Goal: Task Accomplishment & Management: Use online tool/utility

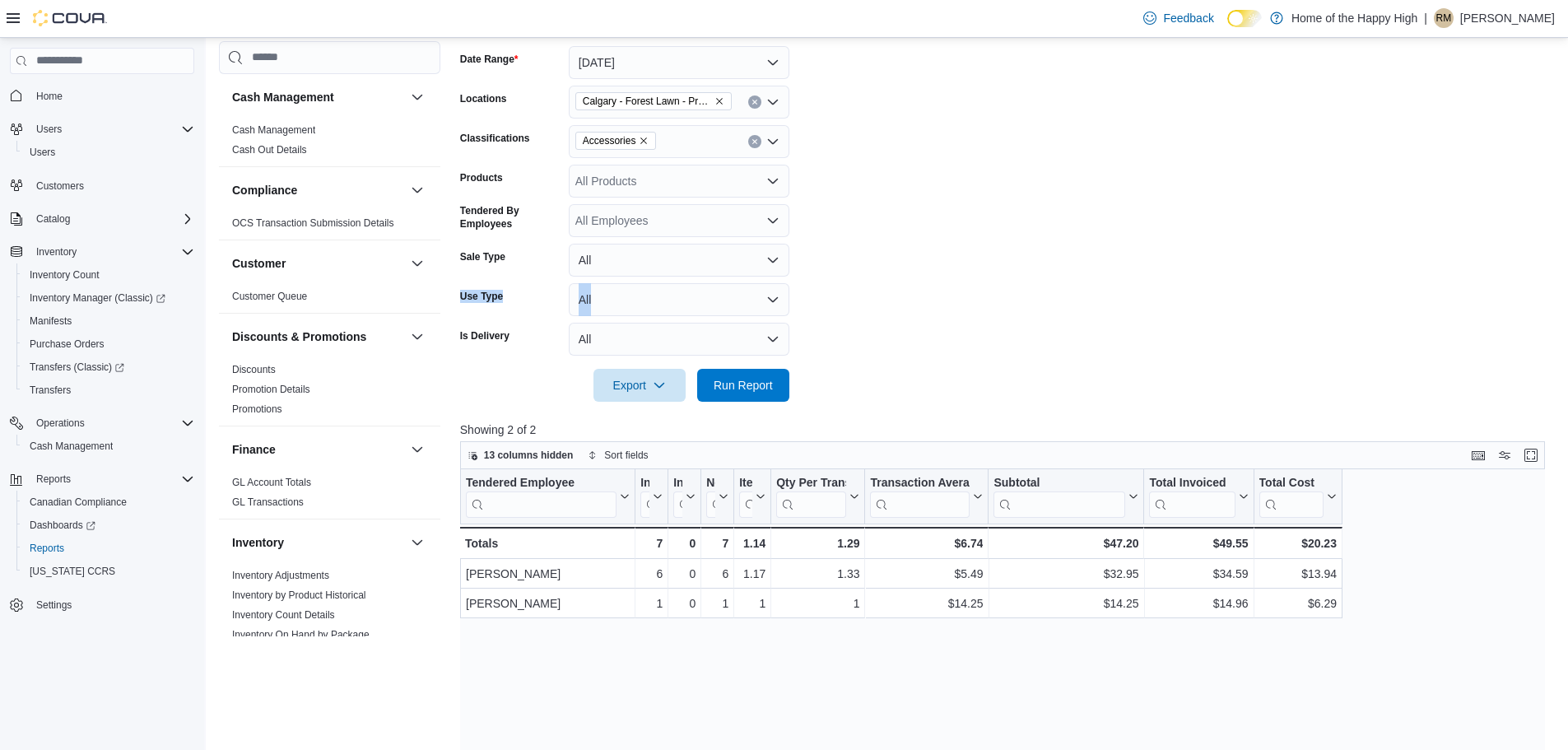
scroll to position [905, 0]
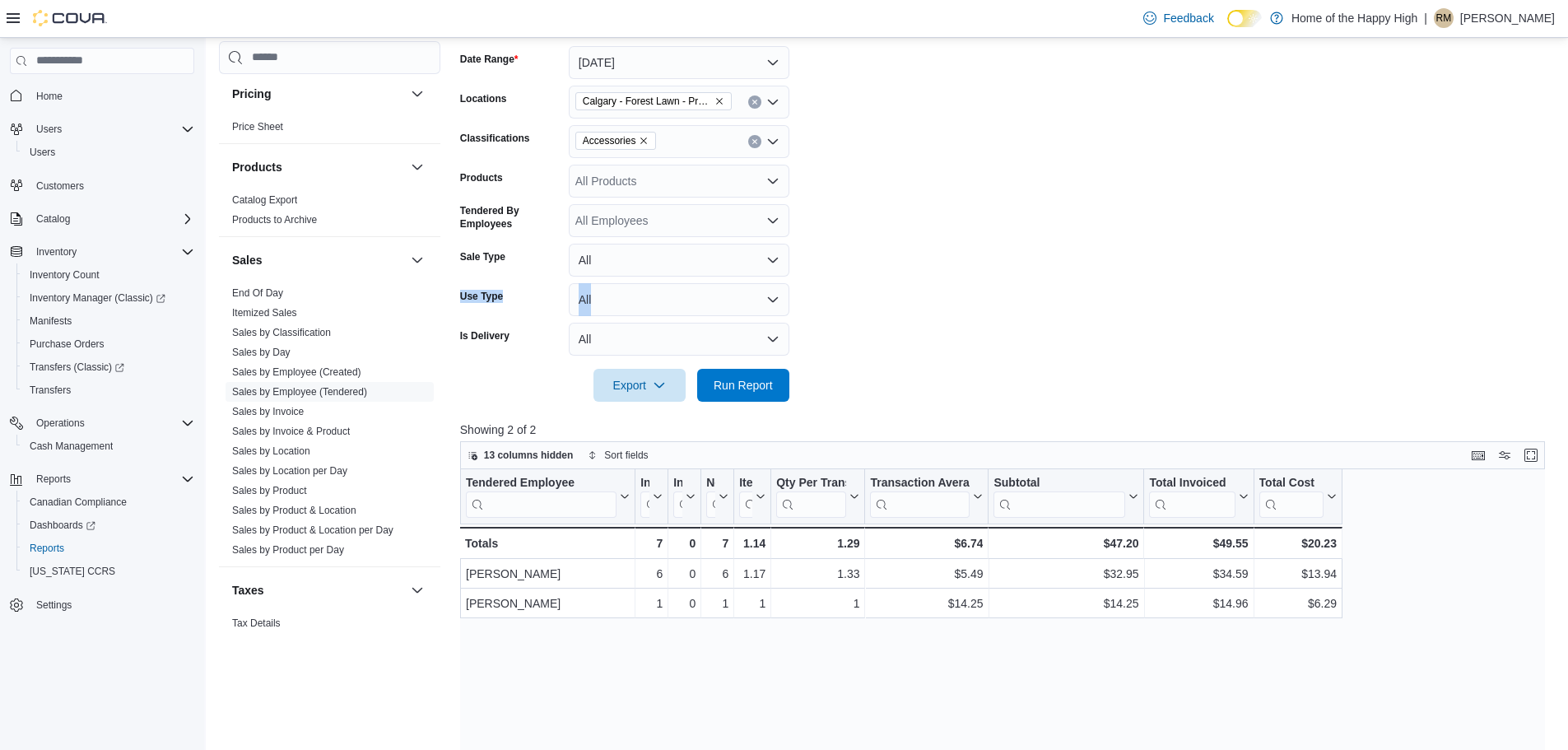
click at [1084, 296] on form "Date Range [DATE] Locations [GEOGRAPHIC_DATA] - Forest Lawn - Prairie Records C…" at bounding box center [1008, 214] width 1096 height 375
click at [641, 141] on icon "Remove Accessories from selection in this group" at bounding box center [643, 140] width 10 height 10
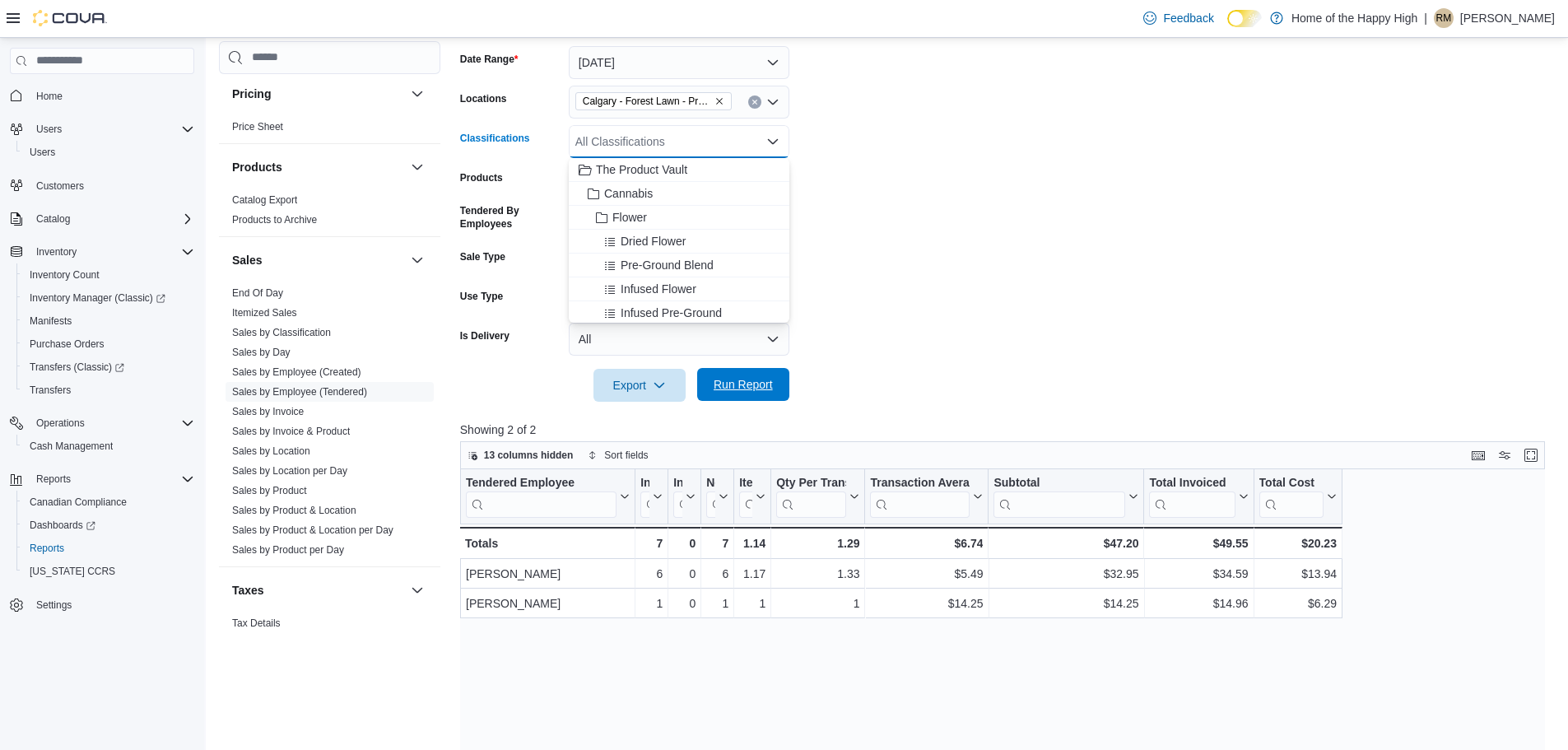
click at [737, 392] on span "Run Report" at bounding box center [743, 385] width 59 height 16
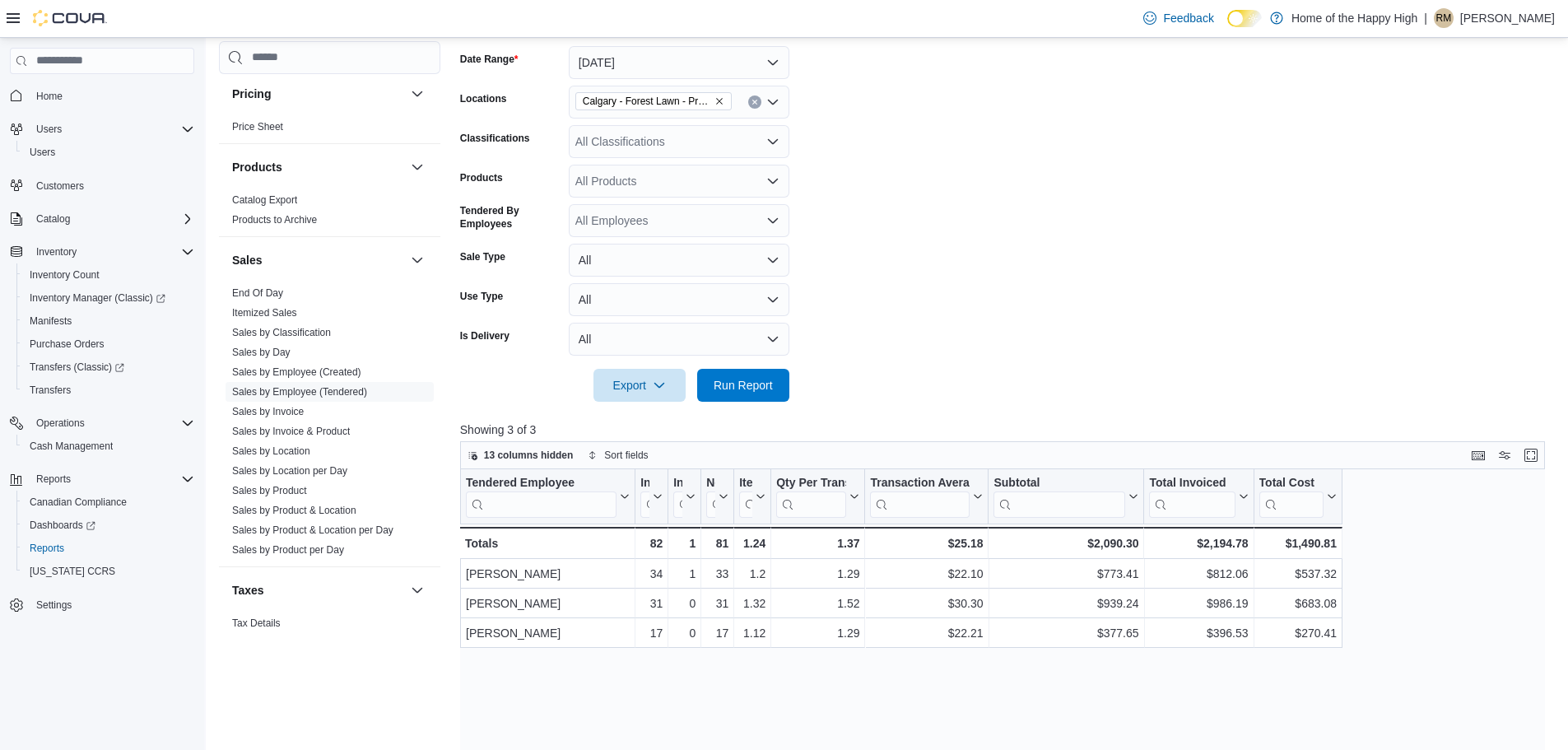
click at [1008, 202] on form "Date Range [DATE] Locations [GEOGRAPHIC_DATA] - Forest Lawn - Prairie Records C…" at bounding box center [1008, 214] width 1096 height 375
click at [712, 381] on span "Run Report" at bounding box center [743, 385] width 72 height 33
click at [714, 380] on span "Run Report" at bounding box center [743, 385] width 59 height 16
click at [746, 391] on span "Run Report" at bounding box center [743, 385] width 59 height 16
click at [611, 144] on div "All Classifications" at bounding box center [679, 141] width 220 height 33
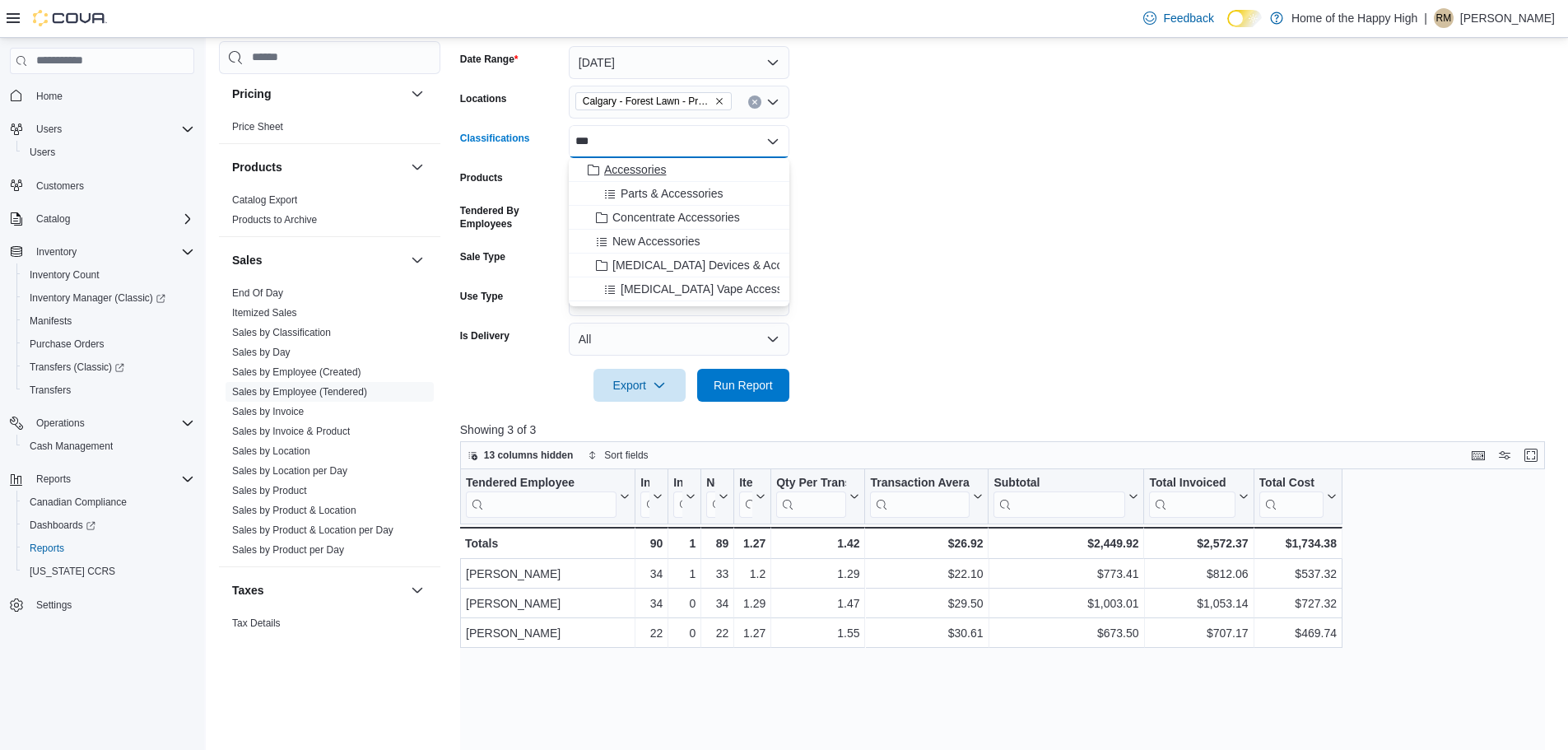
type input "***"
click at [630, 174] on span "Accessories" at bounding box center [635, 170] width 62 height 16
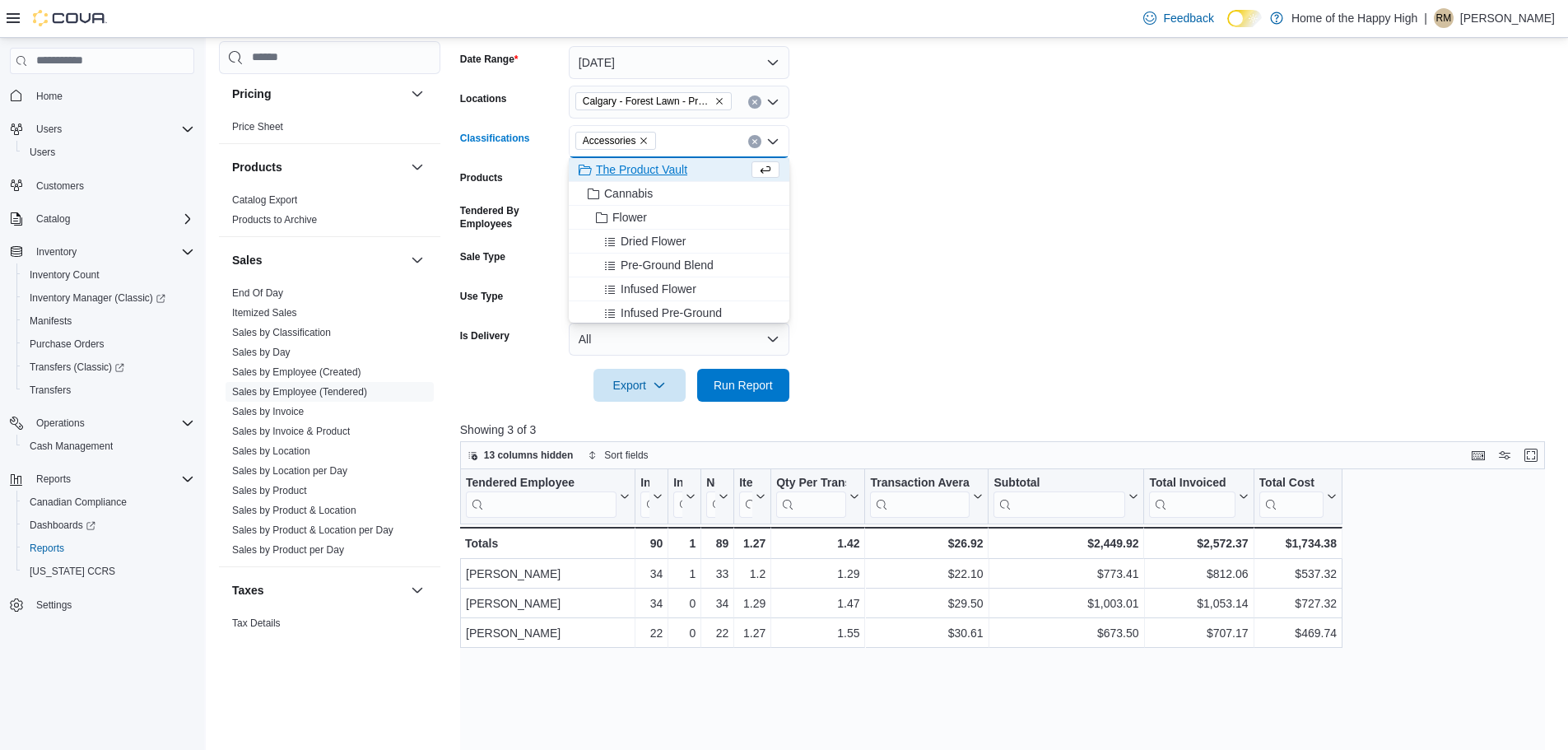
drag, startPoint x: 1112, startPoint y: 208, endPoint x: 920, endPoint y: 289, distance: 208.4
click at [1112, 209] on form "Date Range [DATE] Locations [GEOGRAPHIC_DATA] - Forest Lawn - Prairie Records C…" at bounding box center [1008, 214] width 1096 height 375
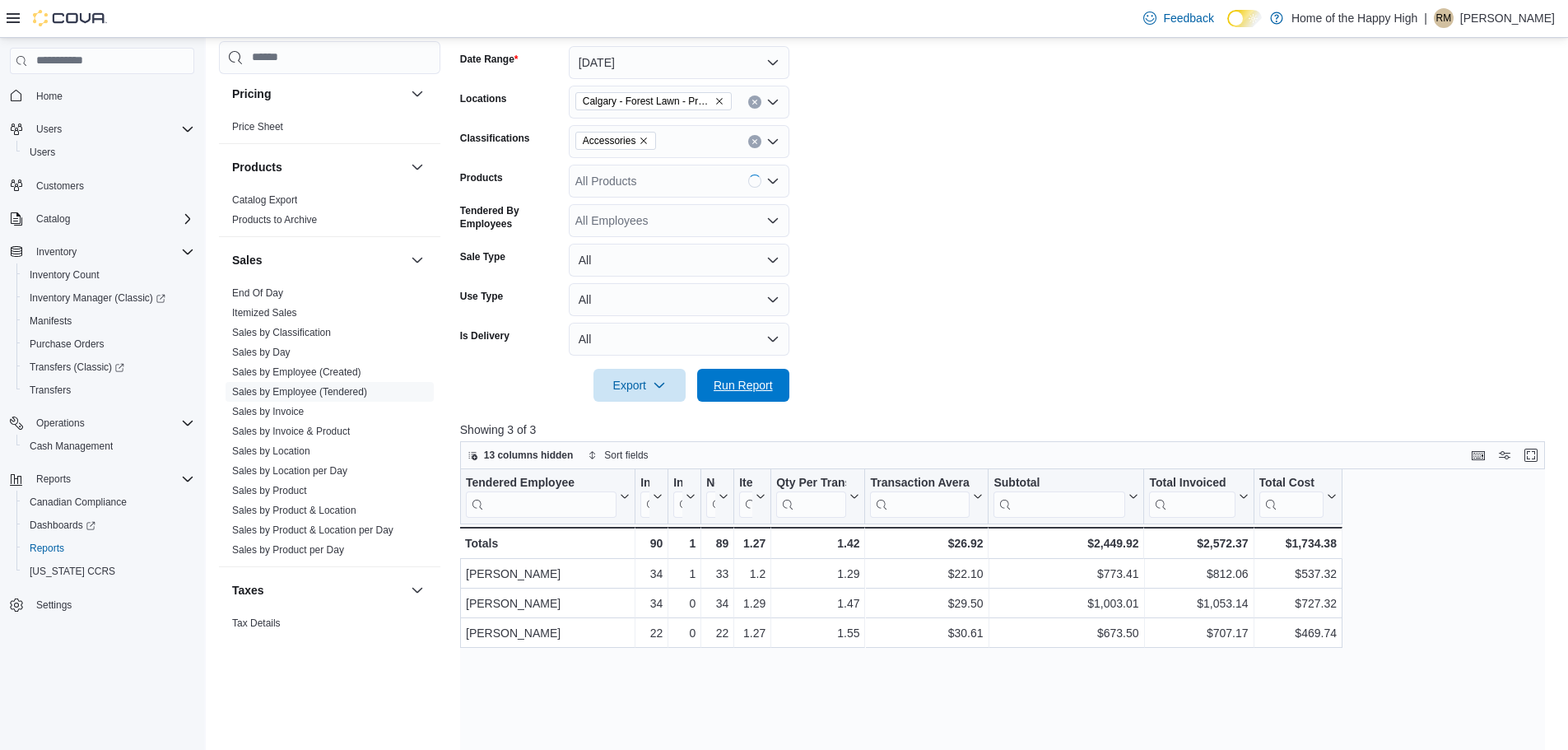
click at [727, 369] on div "Export Run Report" at bounding box center [624, 385] width 329 height 33
click at [736, 385] on span "Run Report" at bounding box center [743, 385] width 59 height 16
drag, startPoint x: 639, startPoint y: 138, endPoint x: 647, endPoint y: 147, distance: 12.0
click at [640, 139] on icon "Remove Accessories from selection in this group" at bounding box center [643, 140] width 10 height 10
click at [717, 395] on span "Run Report" at bounding box center [743, 385] width 72 height 33
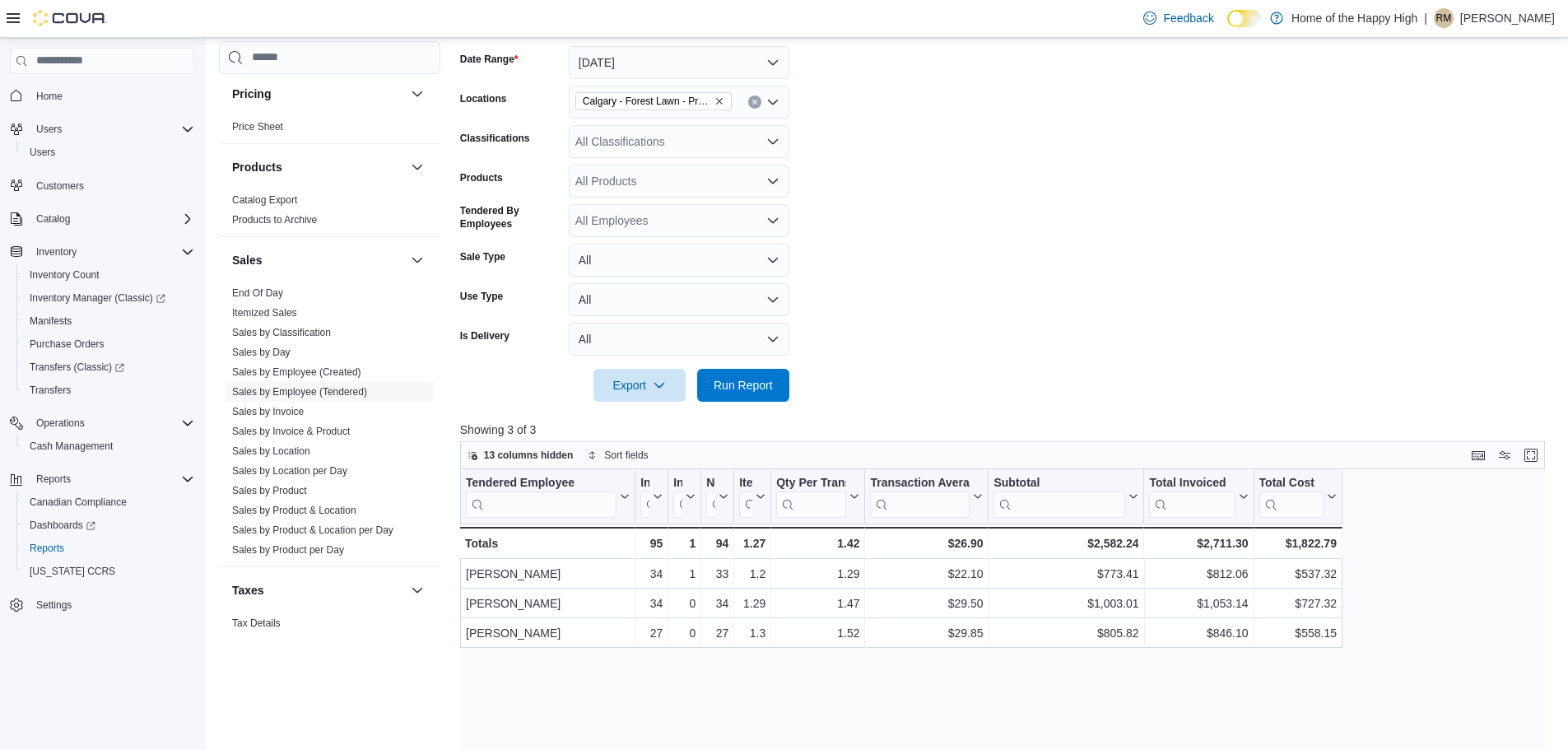
click at [1267, 339] on form "Date Range [DATE] Locations [GEOGRAPHIC_DATA] - Forest Lawn - Prairie Records C…" at bounding box center [1008, 214] width 1096 height 375
